Goal: Task Accomplishment & Management: Manage account settings

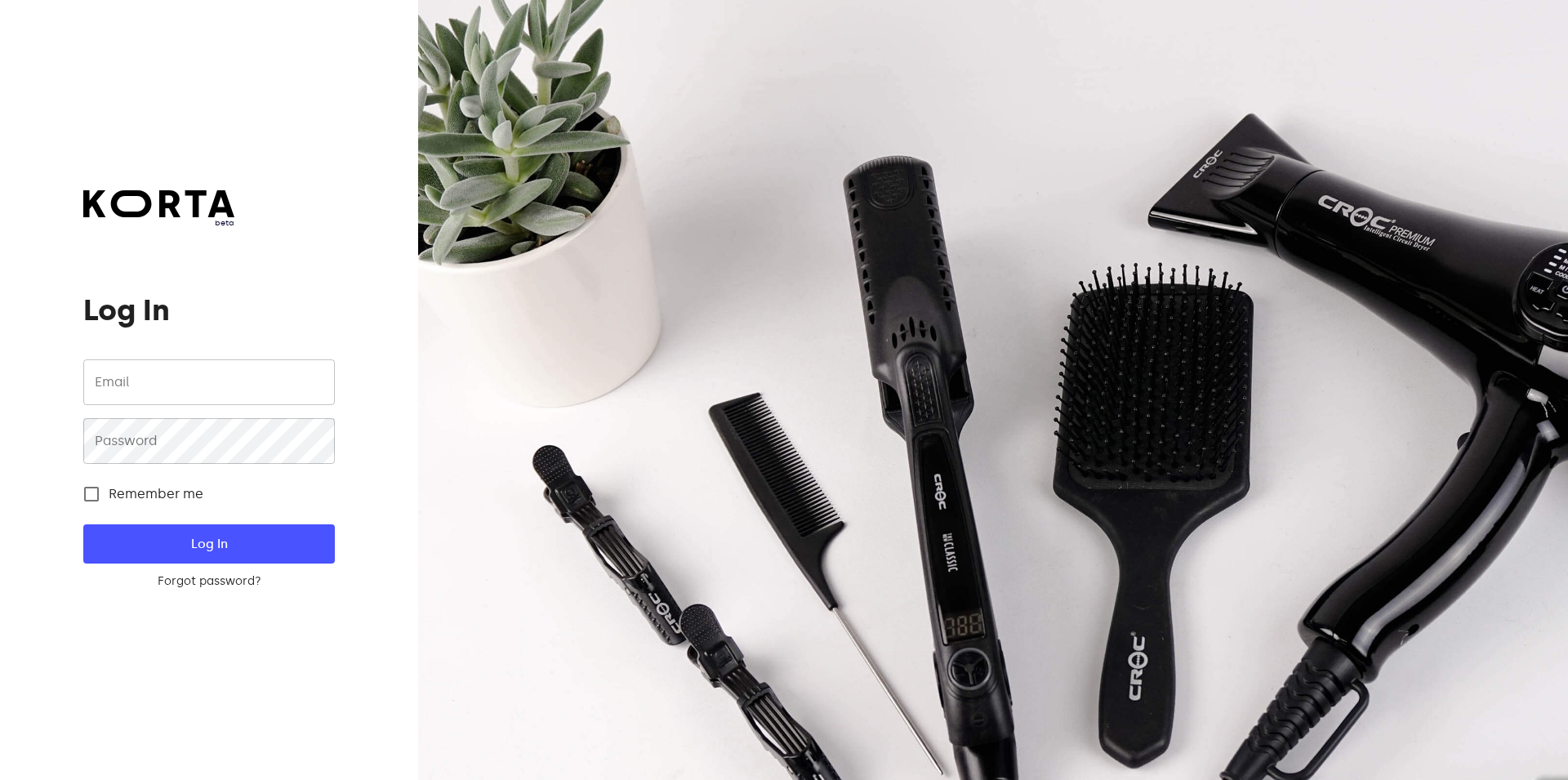
click at [165, 362] on input "email" at bounding box center [209, 382] width 251 height 45
type input "[EMAIL_ADDRESS][DOMAIN_NAME]"
click at [136, 539] on span "Log In" at bounding box center [208, 544] width 198 height 21
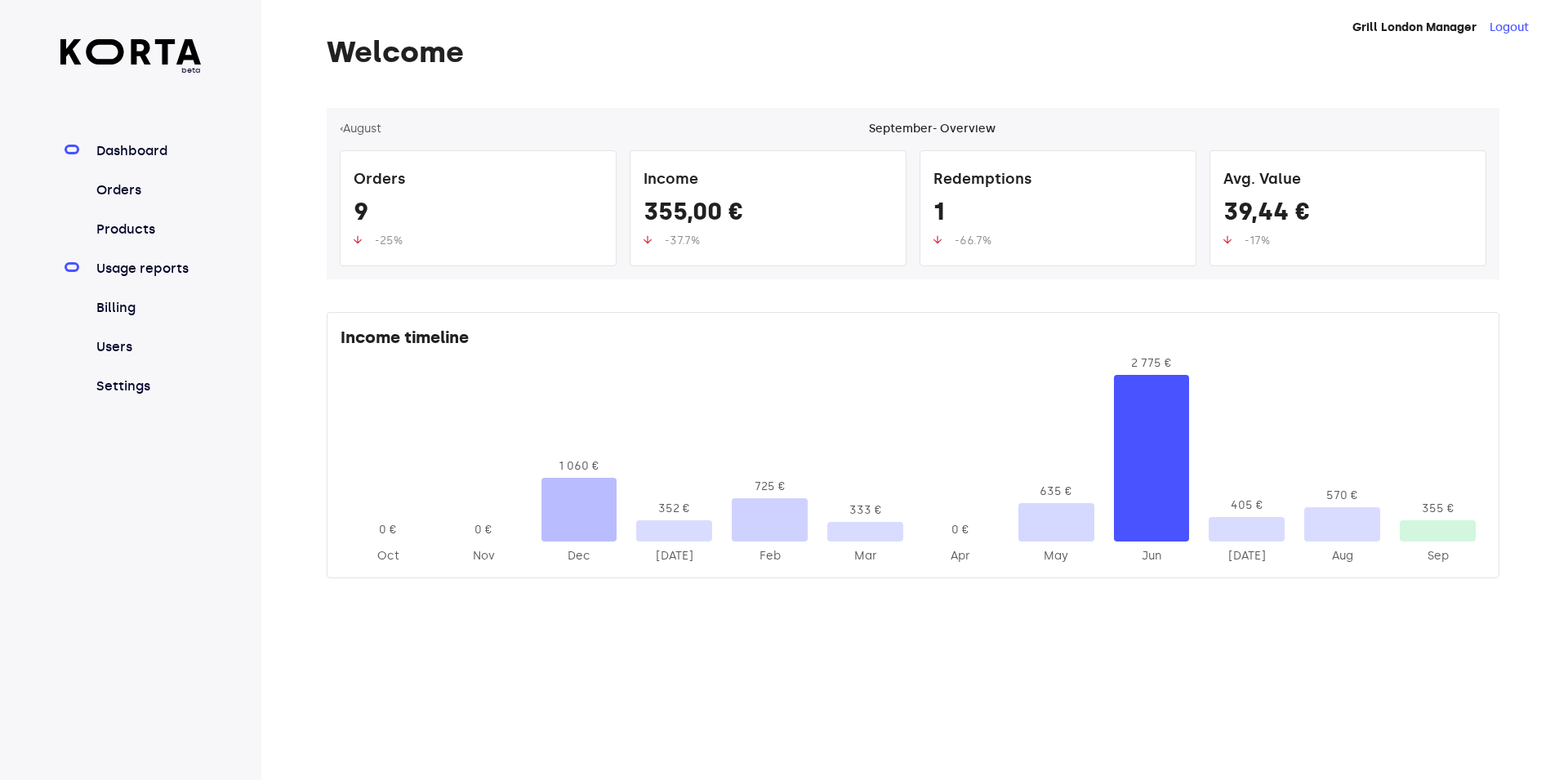
click at [123, 277] on link "Usage reports" at bounding box center [147, 268] width 108 height 20
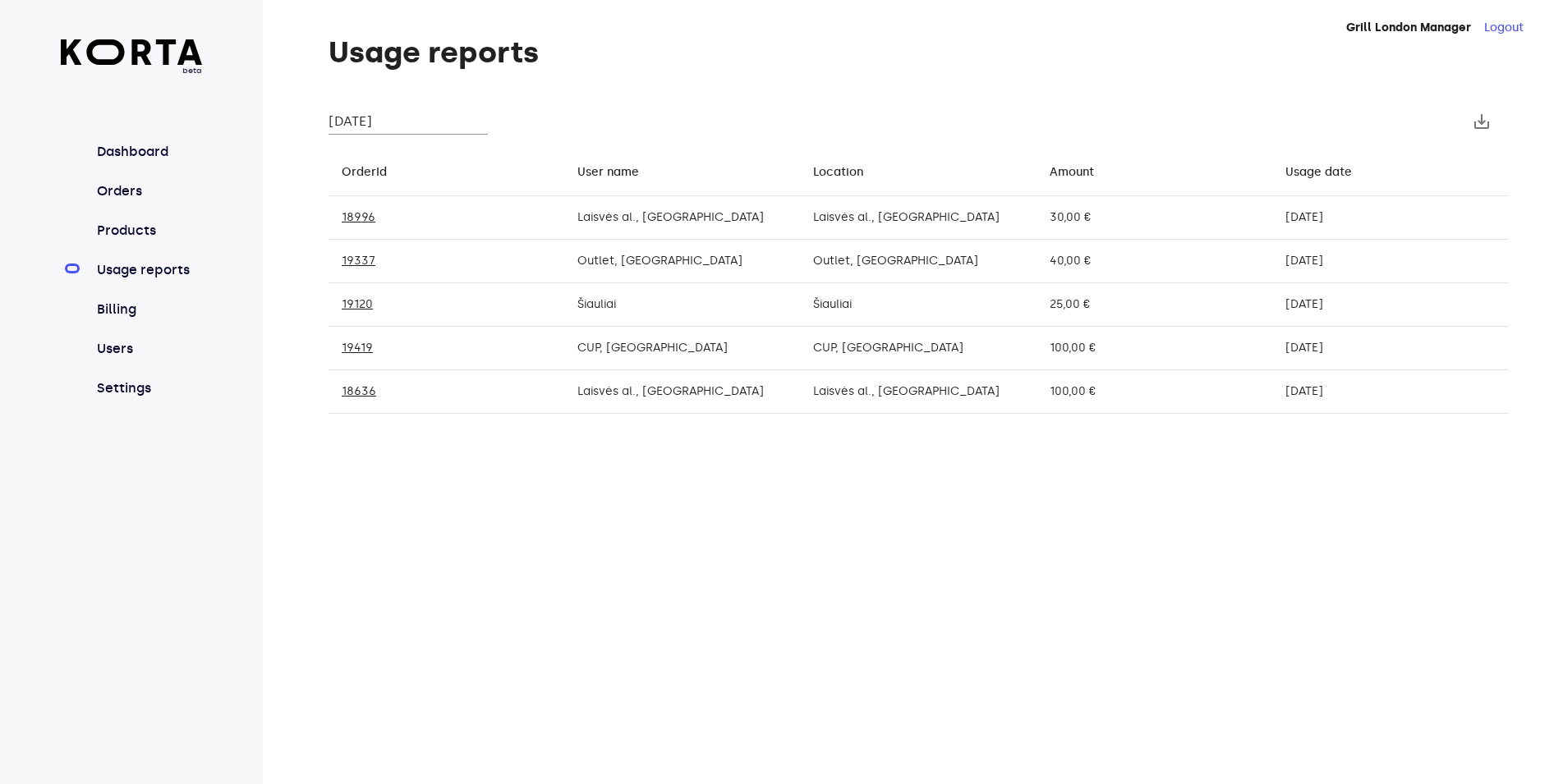
click at [428, 109] on input "[DATE]" at bounding box center [408, 121] width 159 height 26
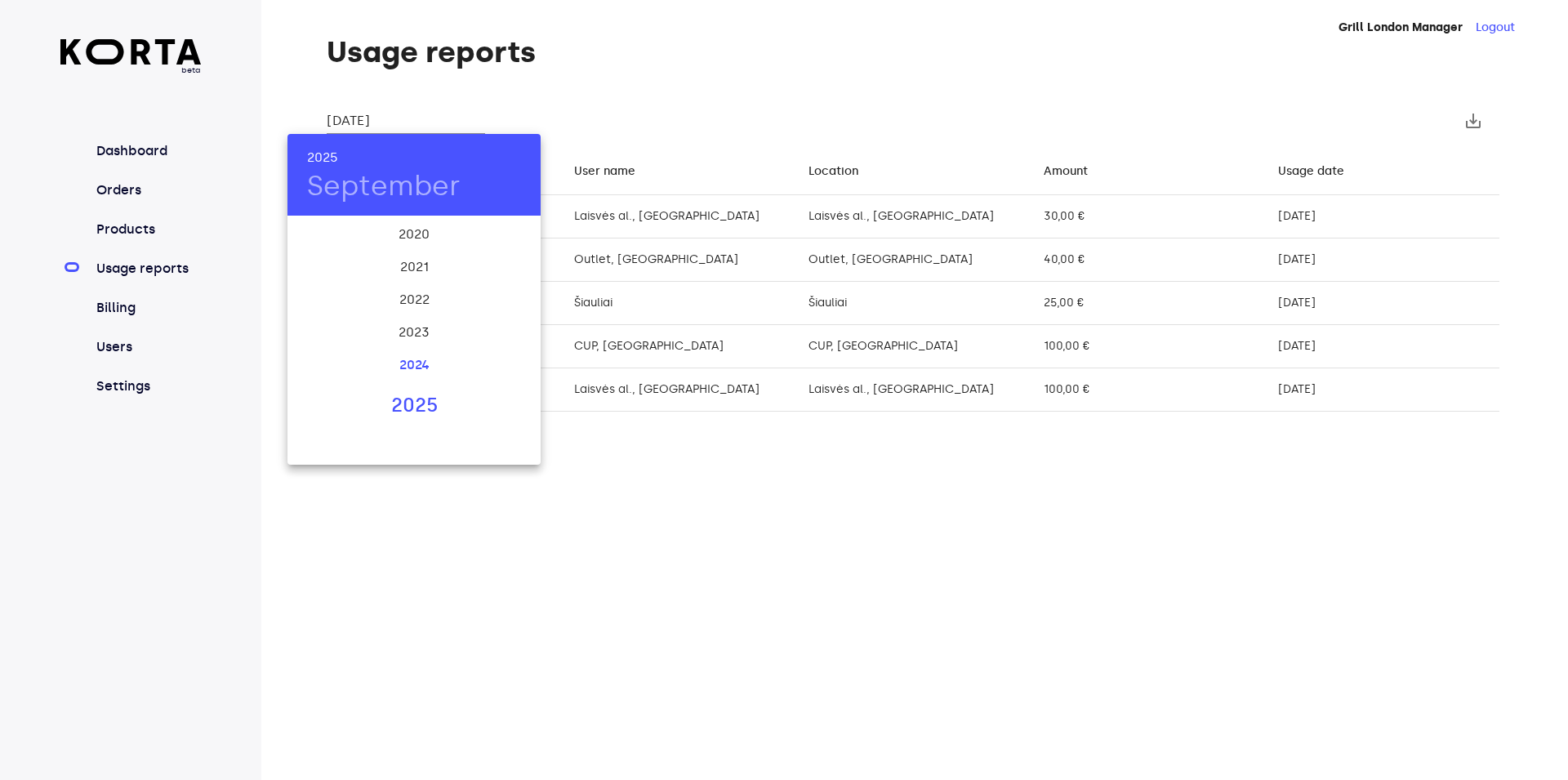
click at [415, 352] on div "2024" at bounding box center [414, 365] width 253 height 33
click at [401, 362] on div "Aug" at bounding box center [413, 370] width 84 height 61
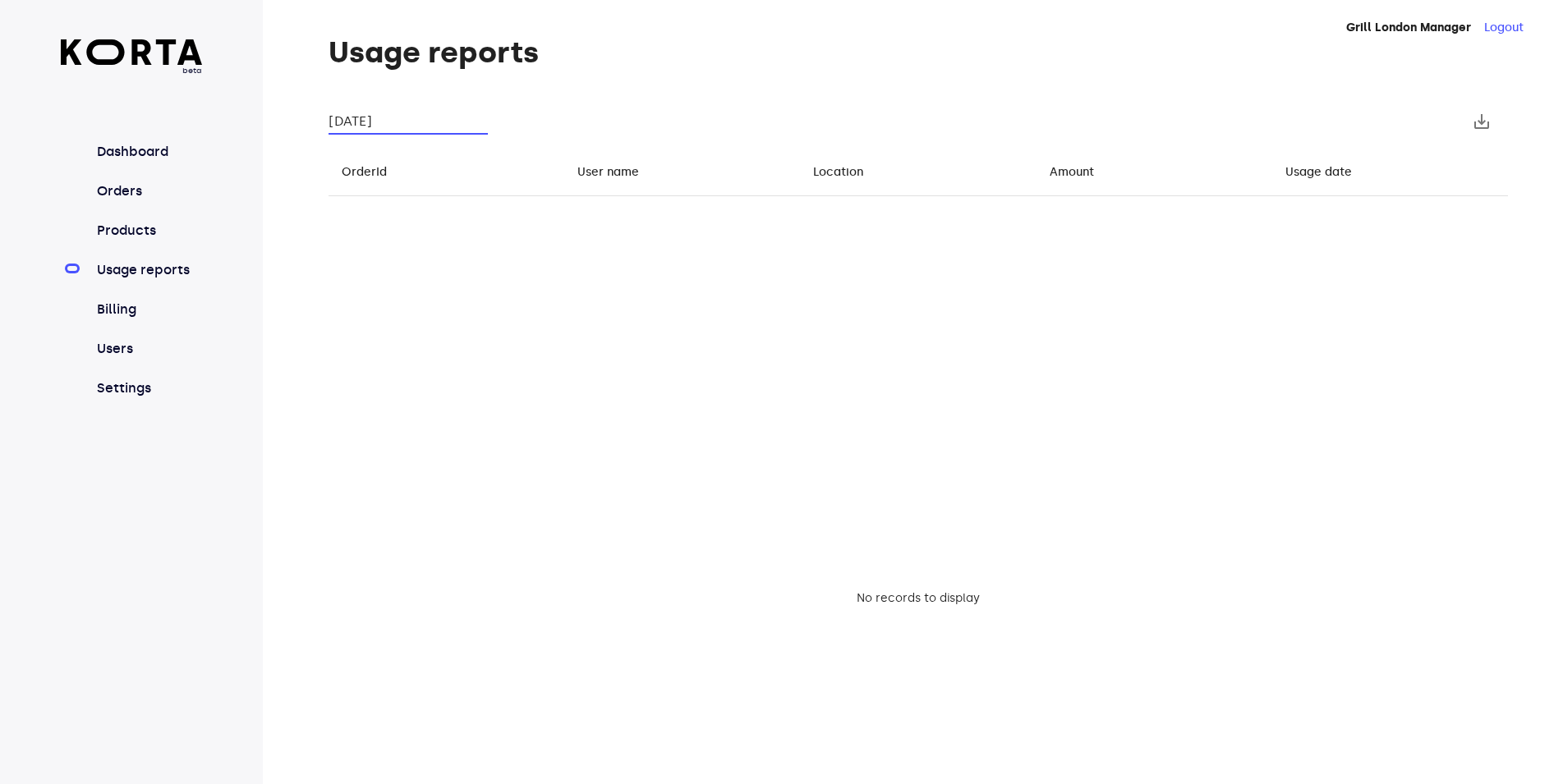
click at [422, 119] on input "[DATE]" at bounding box center [408, 121] width 159 height 26
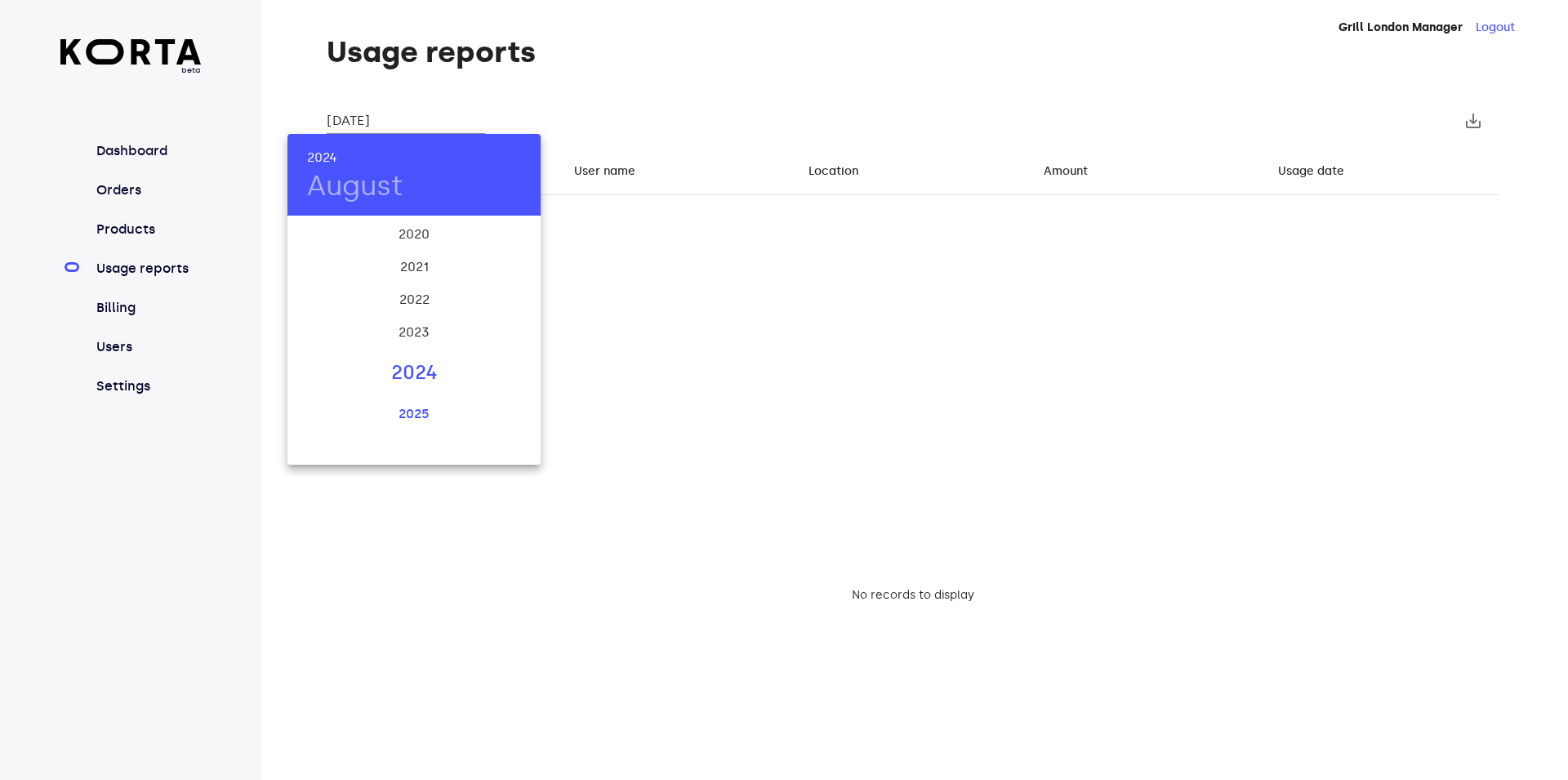
click at [417, 405] on div "2025" at bounding box center [414, 414] width 253 height 33
click at [410, 359] on div "Aug" at bounding box center [413, 370] width 84 height 61
type input "[DATE]"
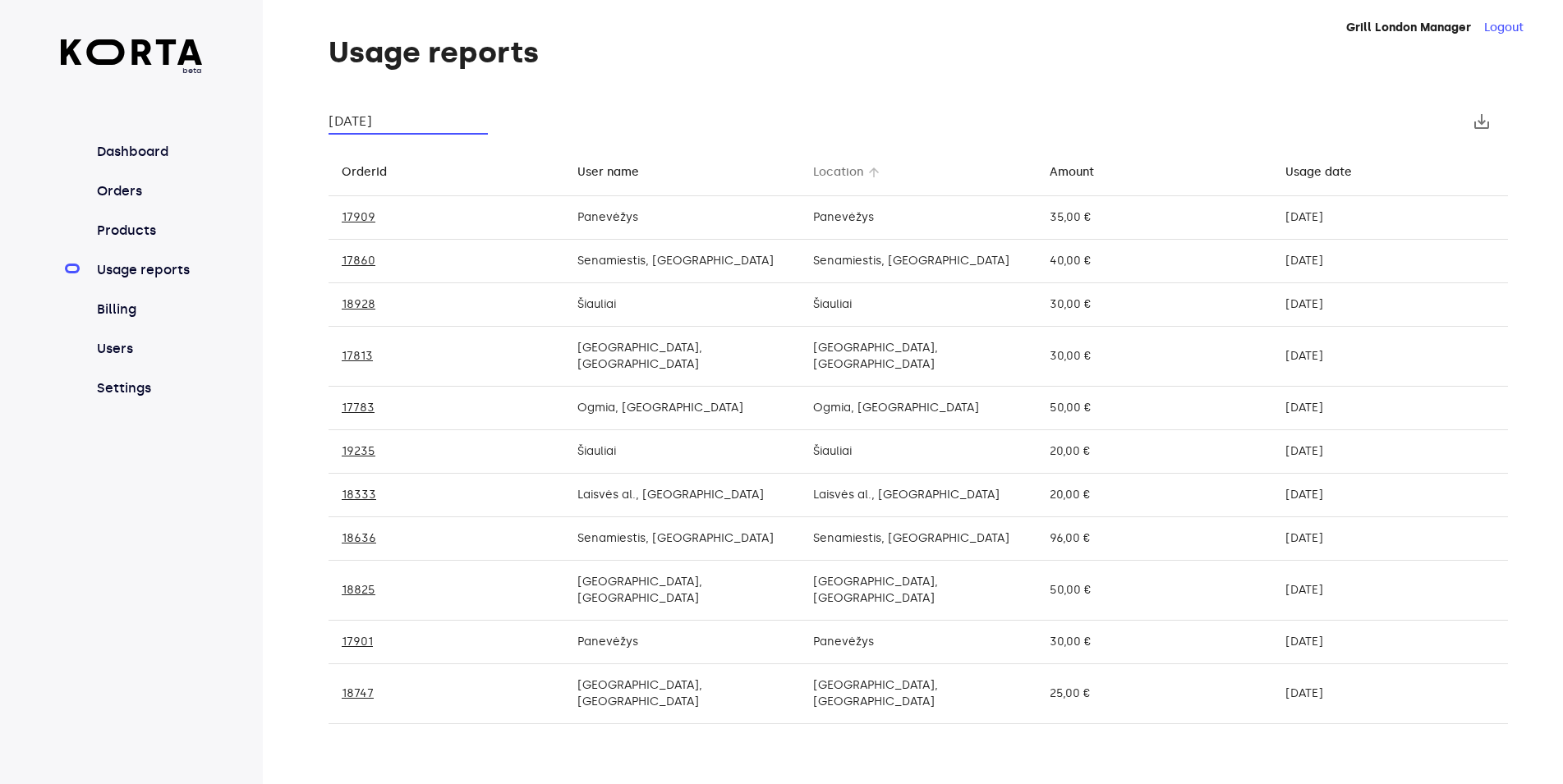
click at [850, 170] on div "Location" at bounding box center [838, 172] width 50 height 20
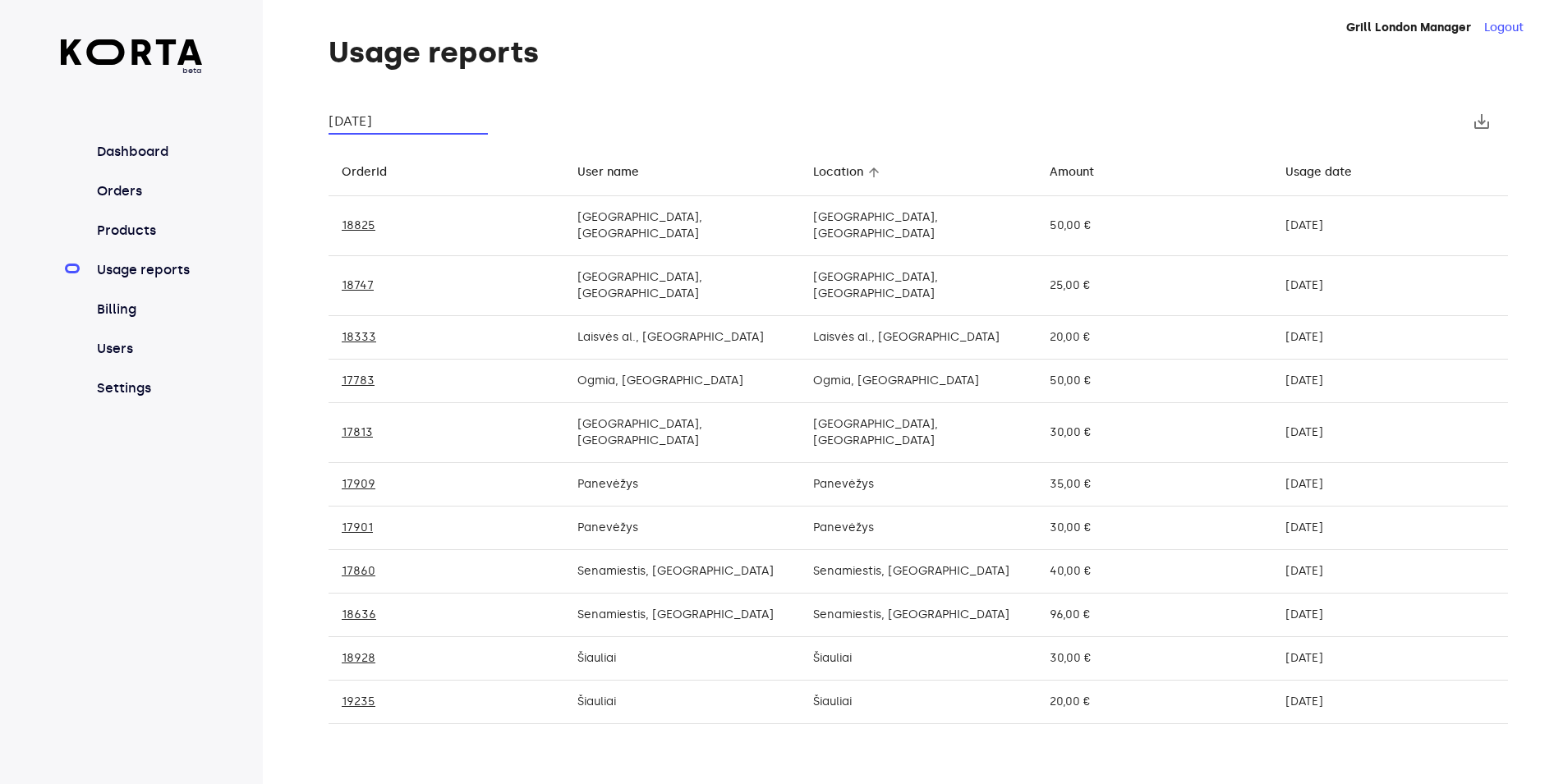
click at [854, 594] on td "Senamiestis, [GEOGRAPHIC_DATA]" at bounding box center [918, 615] width 236 height 44
drag, startPoint x: 586, startPoint y: 573, endPoint x: 557, endPoint y: 580, distance: 29.8
click at [582, 594] on td "Senamiestis, [GEOGRAPHIC_DATA]" at bounding box center [682, 615] width 236 height 44
click at [356, 594] on td "18636" at bounding box center [447, 615] width 236 height 44
click at [363, 607] on link "18636" at bounding box center [358, 614] width 35 height 14
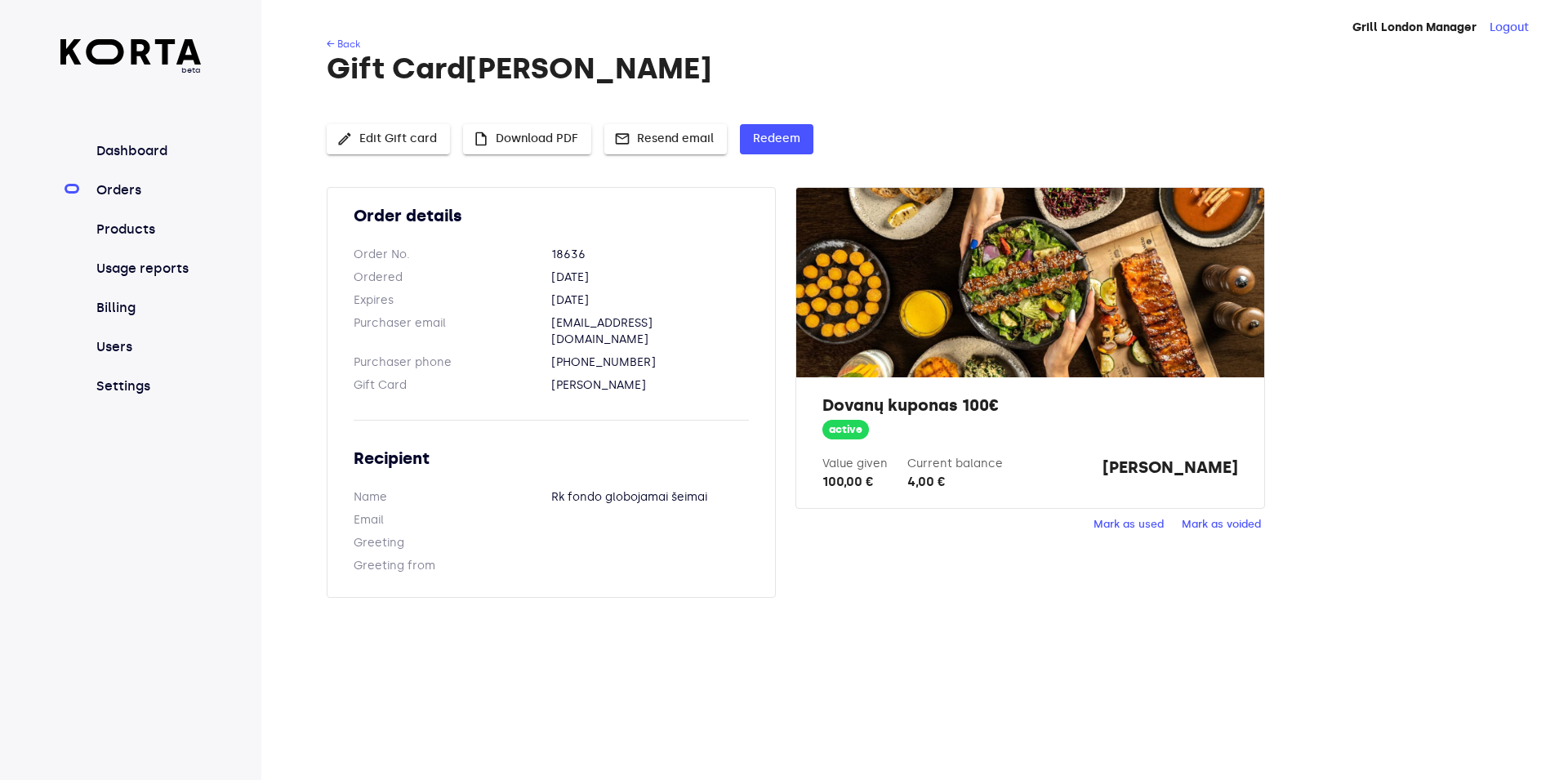
click at [125, 195] on link "Orders" at bounding box center [147, 190] width 108 height 20
